Goal: Transaction & Acquisition: Purchase product/service

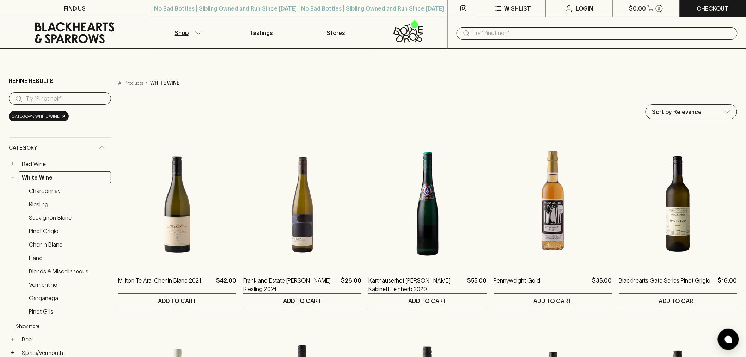
click at [86, 37] on icon at bounding box center [74, 32] width 79 height 21
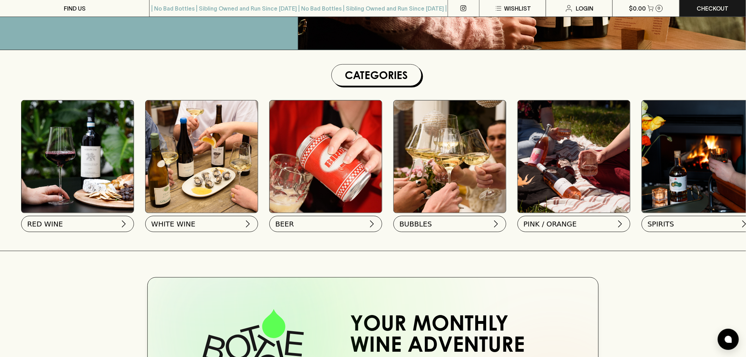
scroll to position [196, 0]
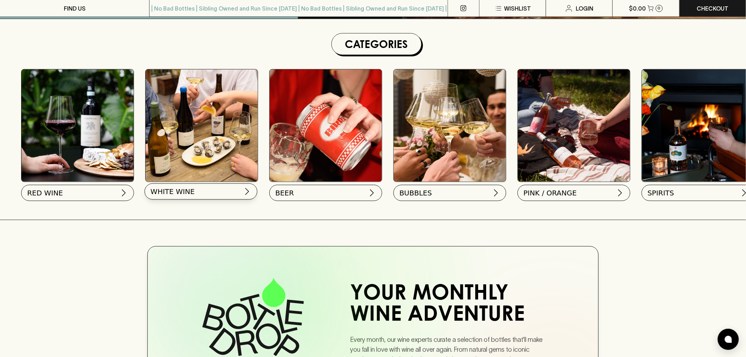
click at [189, 196] on button "WHITE WINE" at bounding box center [201, 191] width 113 height 16
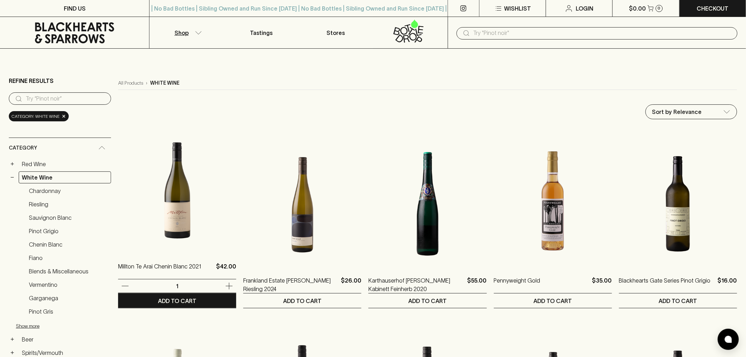
click at [175, 225] on img at bounding box center [177, 189] width 118 height 123
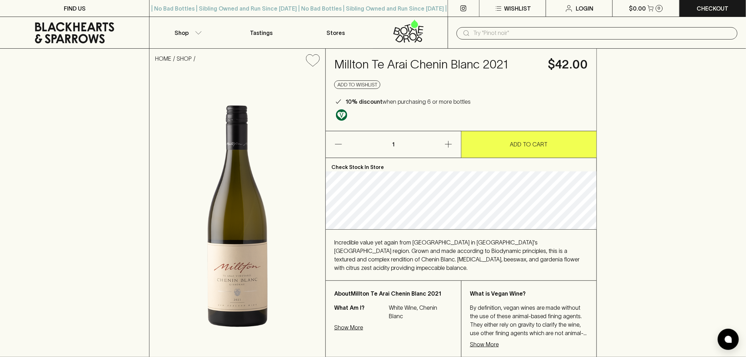
click at [521, 147] on p "ADD TO CART" at bounding box center [529, 144] width 38 height 8
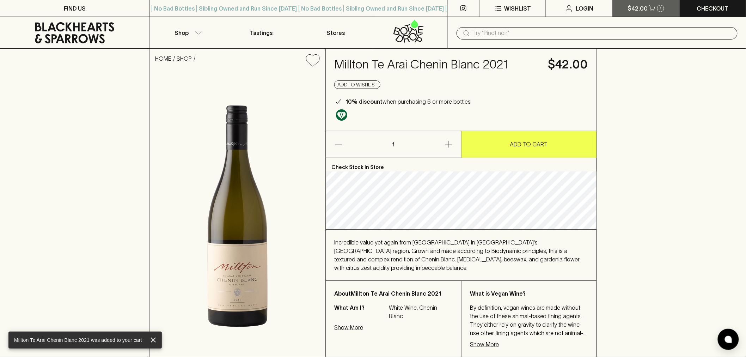
click at [653, 11] on button "$42.00 1" at bounding box center [646, 8] width 67 height 17
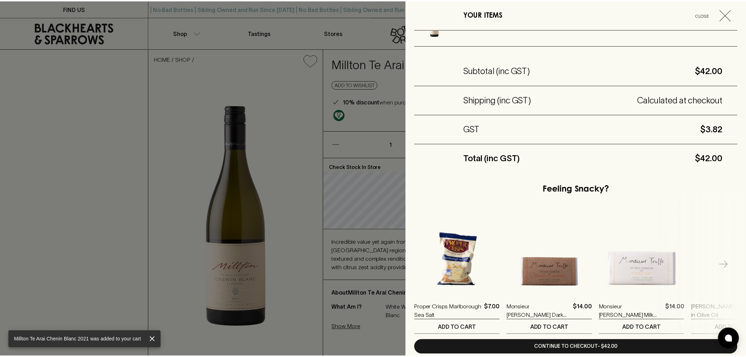
scroll to position [71, 0]
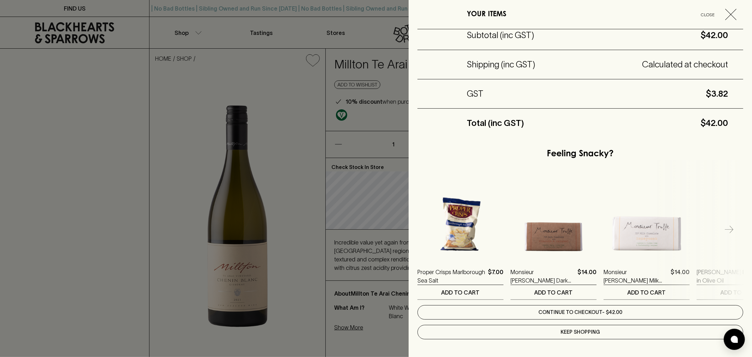
click at [585, 311] on link "Continue to checkout - $42.00" at bounding box center [580, 312] width 326 height 14
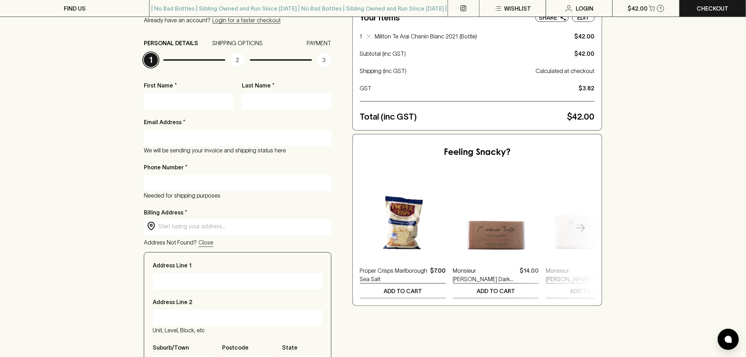
scroll to position [39, 0]
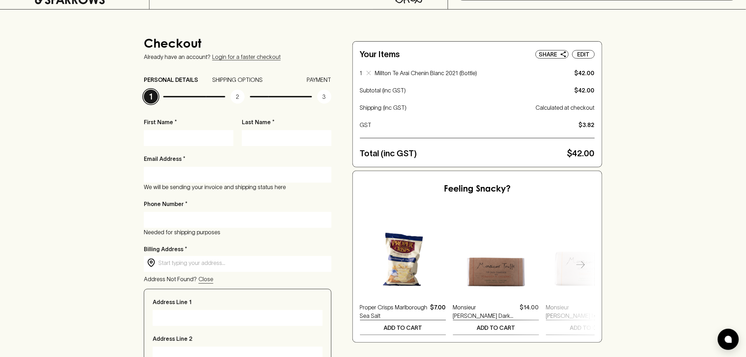
click at [219, 140] on input "First Name *" at bounding box center [188, 137] width 79 height 11
type input "BHS"
click at [284, 142] on input "Last Name *" at bounding box center [286, 137] width 79 height 11
type input "[GEOGRAPHIC_DATA]"
click at [219, 178] on input "Email Address *" at bounding box center [237, 174] width 177 height 11
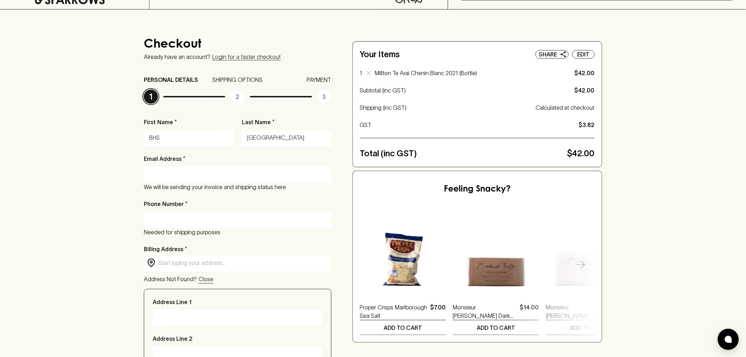
type input "blackheartsrichmond@gmail.com"
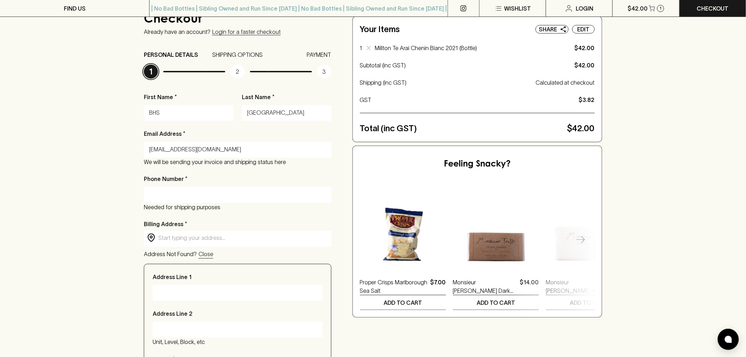
scroll to position [78, 0]
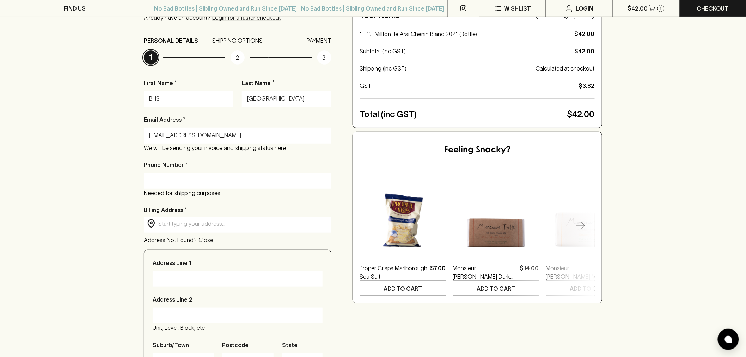
click at [218, 177] on input "Phone Number *" at bounding box center [237, 180] width 177 height 11
type input "(03) 9428 1801"
click at [209, 225] on input "text" at bounding box center [243, 224] width 170 height 8
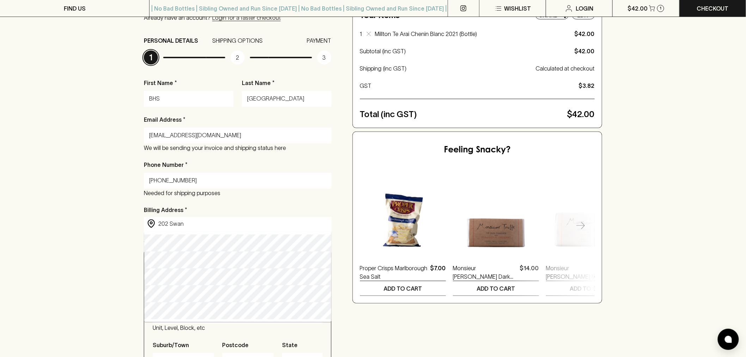
type input "202 Swan Street, Cremorne VIC, Australia"
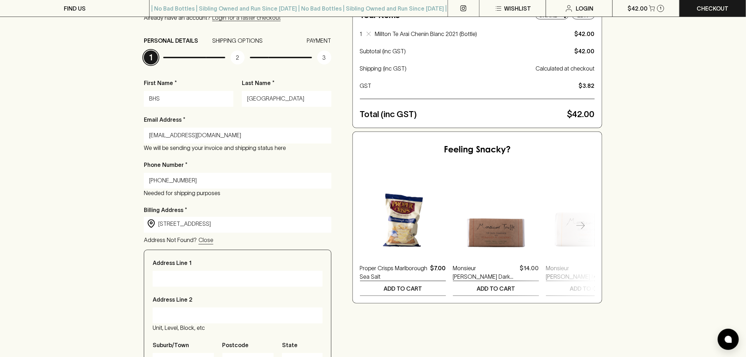
type input "202 Swan Street"
type input "Cremorne"
type input "3121"
type input "Victoria"
type input "202 Swan Street, Cremorne VIC, Australia"
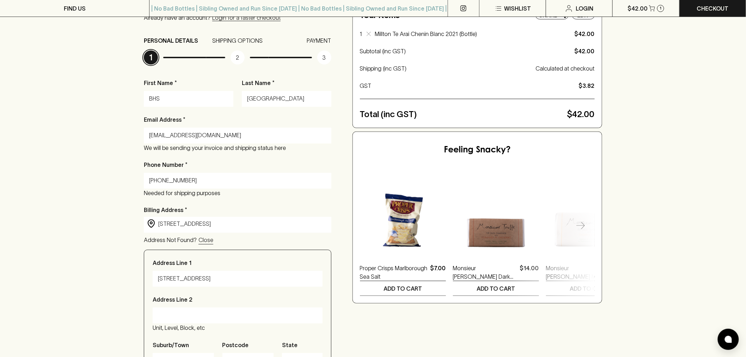
click at [113, 257] on div "Checkout Already have an account? Login for a faster checkout PERSONAL DETAILS …" at bounding box center [373, 253] width 746 height 567
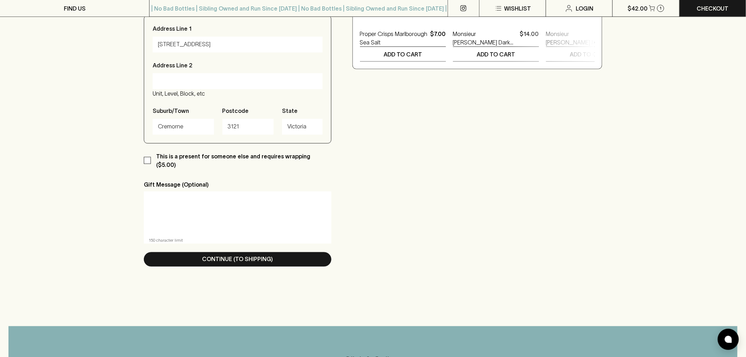
scroll to position [313, 0]
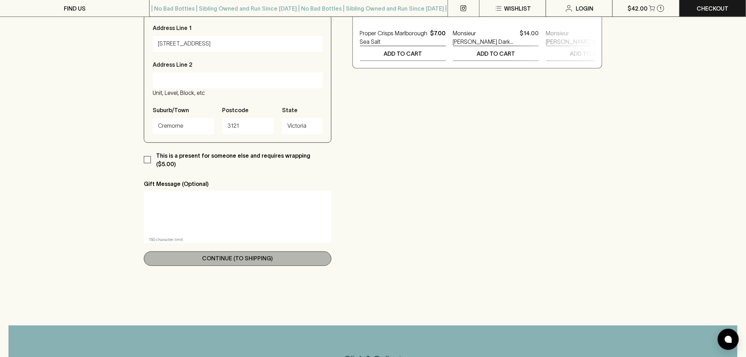
click at [246, 254] on p "Continue (To Shipping)" at bounding box center [237, 258] width 71 height 8
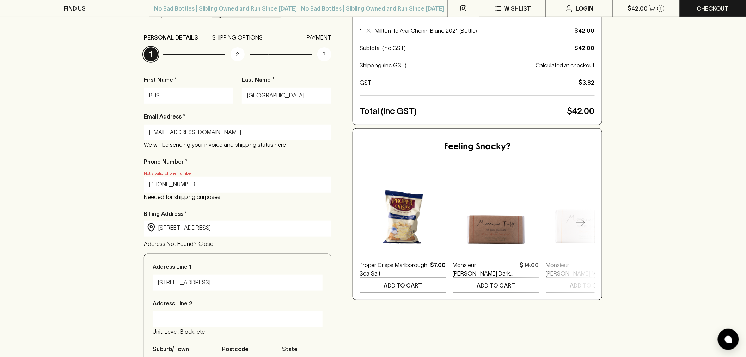
drag, startPoint x: 160, startPoint y: 184, endPoint x: 140, endPoint y: 185, distance: 19.8
click at [140, 185] on div "Checkout Already have an account? Login for a faster checkout PERSONAL DETAILS …" at bounding box center [373, 254] width 746 height 574
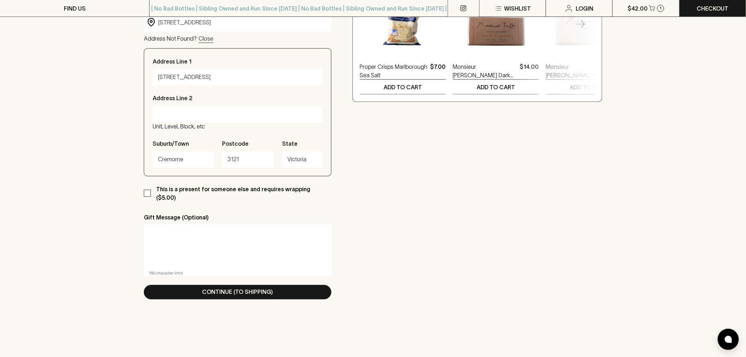
scroll to position [316, 0]
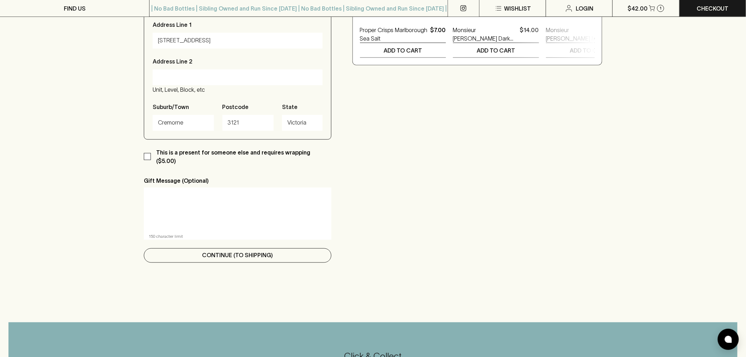
type input "03 9428 1801"
click at [230, 251] on p "Continue (To Shipping)" at bounding box center [237, 255] width 71 height 8
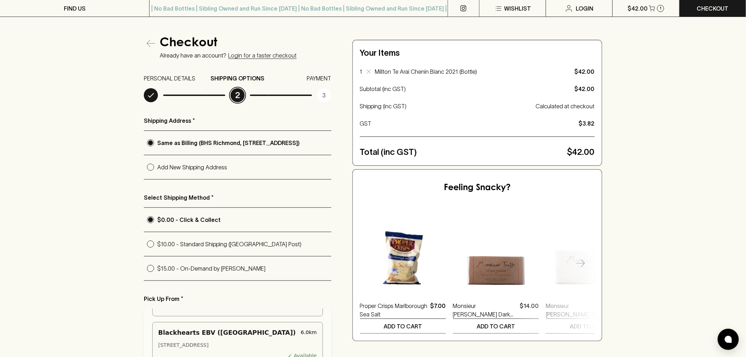
scroll to position [39, 0]
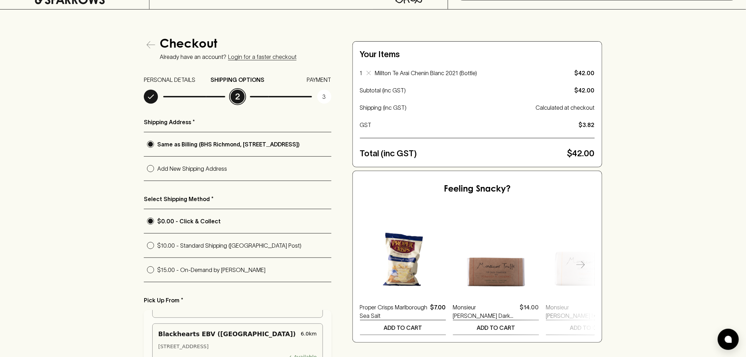
click at [209, 274] on p "$15.00 - On-Demand by Uber" at bounding box center [244, 269] width 174 height 8
click at [157, 276] on input "$15.00 - On-Demand by Uber" at bounding box center [150, 269] width 13 height 13
radio input "true"
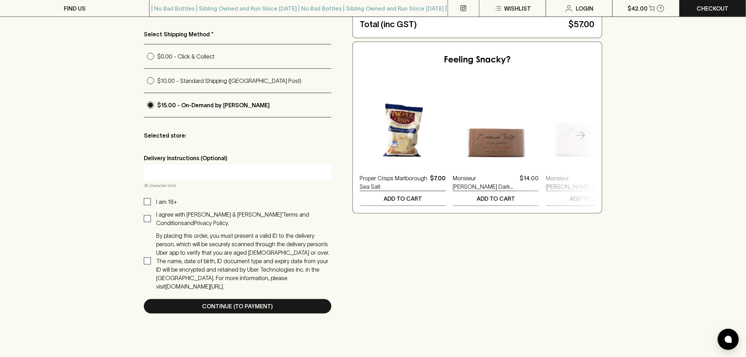
scroll to position [157, 0]
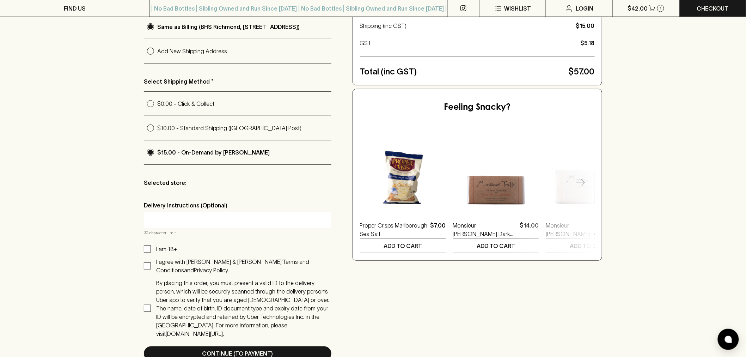
click at [238, 131] on p "$10.00 - Standard Shipping (Australia Post)" at bounding box center [244, 128] width 174 height 8
click at [157, 131] on input "$10.00 - Standard Shipping (Australia Post)" at bounding box center [150, 127] width 13 height 13
radio input "true"
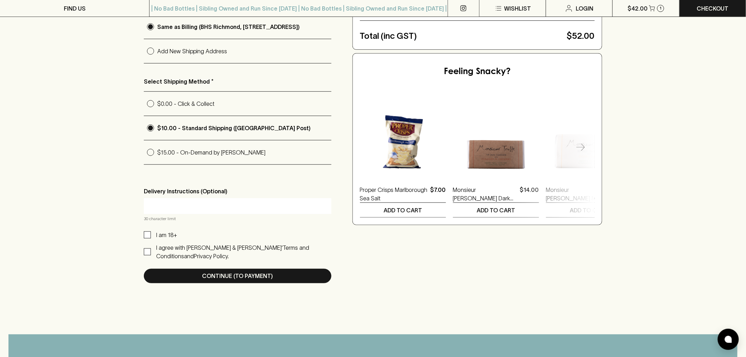
click at [212, 153] on p "$15.00 - On-Demand by Uber" at bounding box center [244, 152] width 174 height 8
click at [157, 153] on input "$15.00 - On-Demand by Uber" at bounding box center [150, 152] width 13 height 13
radio input "true"
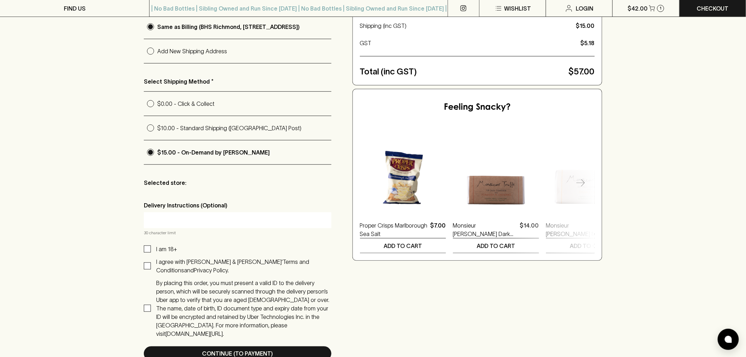
click at [217, 132] on p "$10.00 - Standard Shipping (Australia Post)" at bounding box center [244, 128] width 174 height 8
click at [157, 132] on input "$10.00 - Standard Shipping (Australia Post)" at bounding box center [150, 127] width 13 height 13
radio input "true"
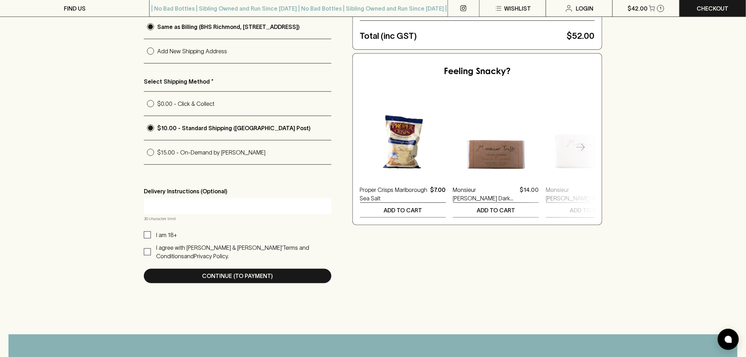
click at [215, 154] on p "$15.00 - On-Demand by Uber" at bounding box center [244, 152] width 174 height 8
click at [157, 154] on input "$15.00 - On-Demand by Uber" at bounding box center [150, 152] width 13 height 13
radio input "true"
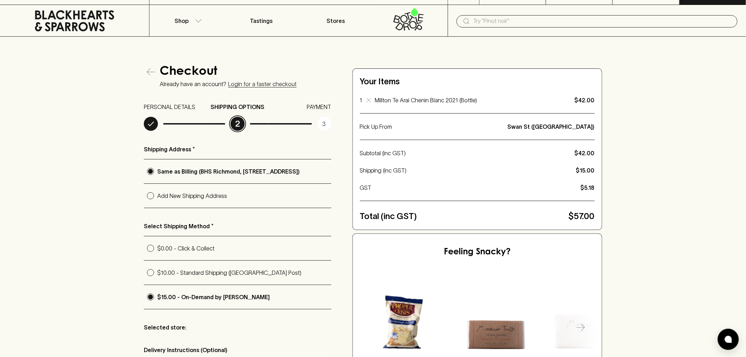
scroll to position [0, 0]
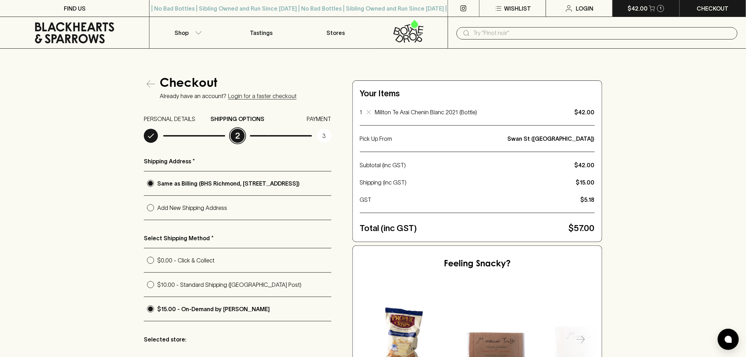
click at [635, 6] on p "$42.00" at bounding box center [638, 8] width 20 height 8
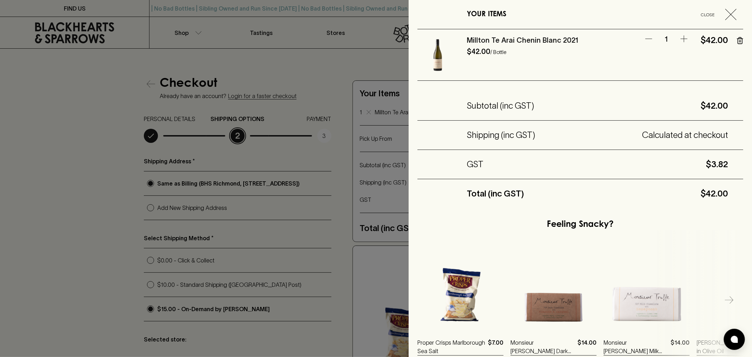
click at [738, 39] on div "YOUR ITEMS Close Millton Te Arai Chenin Blanc 2021 $42.00 / Bottle 1 $42.00 Sub…" at bounding box center [580, 178] width 343 height 357
click at [737, 40] on icon "button" at bounding box center [740, 40] width 6 height 7
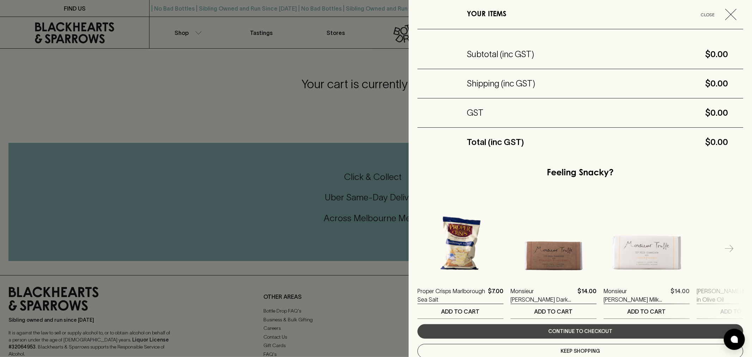
click at [725, 16] on icon "button" at bounding box center [730, 14] width 11 height 11
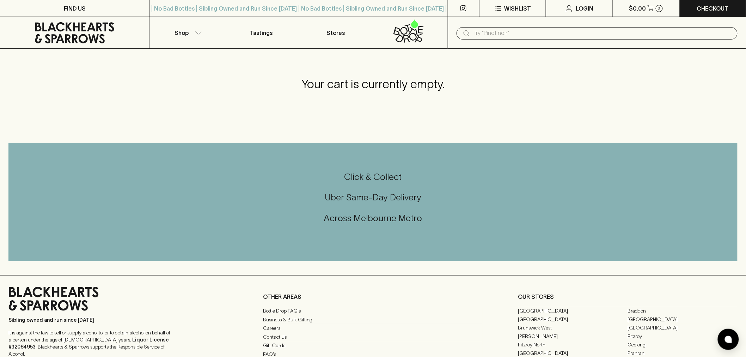
click at [100, 38] on icon at bounding box center [74, 32] width 139 height 21
